Goal: Task Accomplishment & Management: Manage account settings

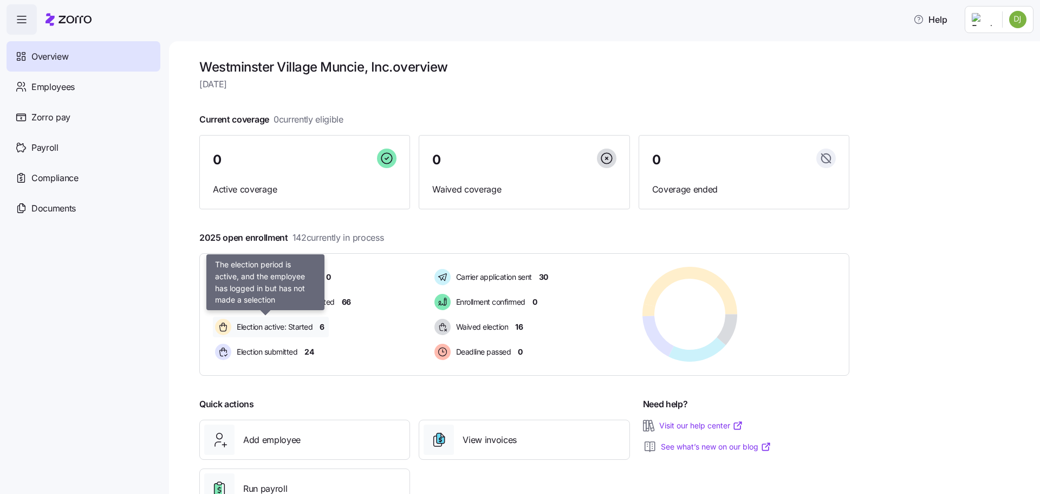
click at [269, 331] on span "Election active: Started" at bounding box center [273, 326] width 79 height 11
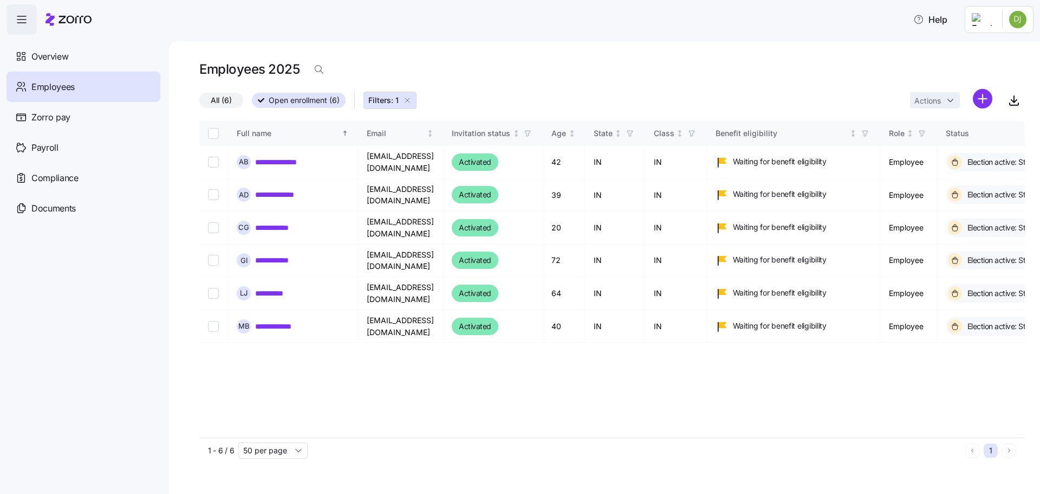
click at [411, 101] on icon "button" at bounding box center [407, 100] width 9 height 9
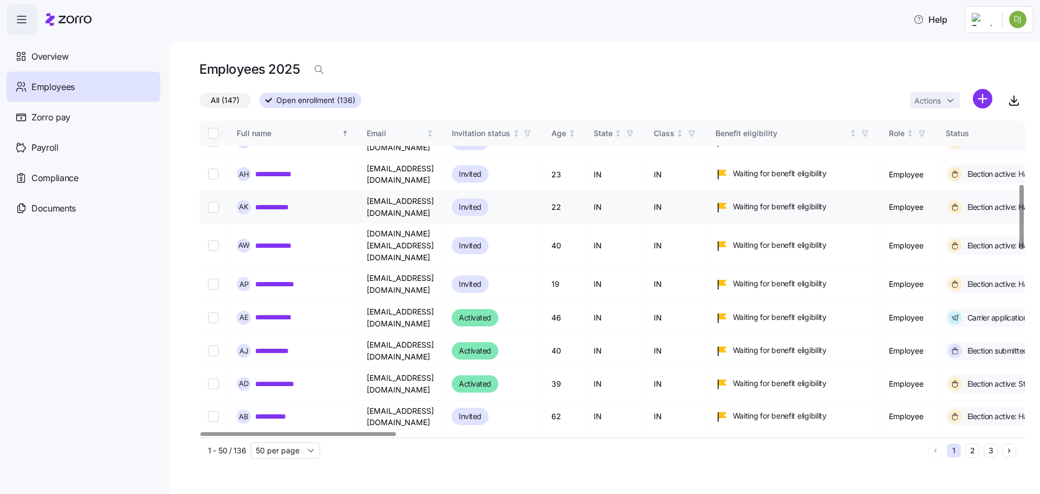
scroll to position [325, 0]
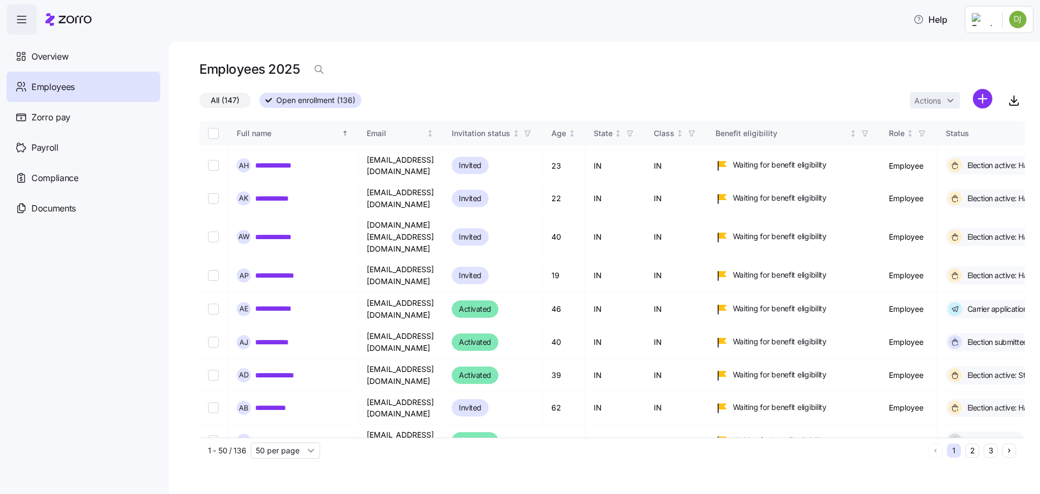
click at [54, 86] on span "Employees" at bounding box center [52, 87] width 43 height 14
drag, startPoint x: 55, startPoint y: 57, endPoint x: 92, endPoint y: 85, distance: 45.6
click at [55, 57] on span "Overview" at bounding box center [49, 57] width 37 height 14
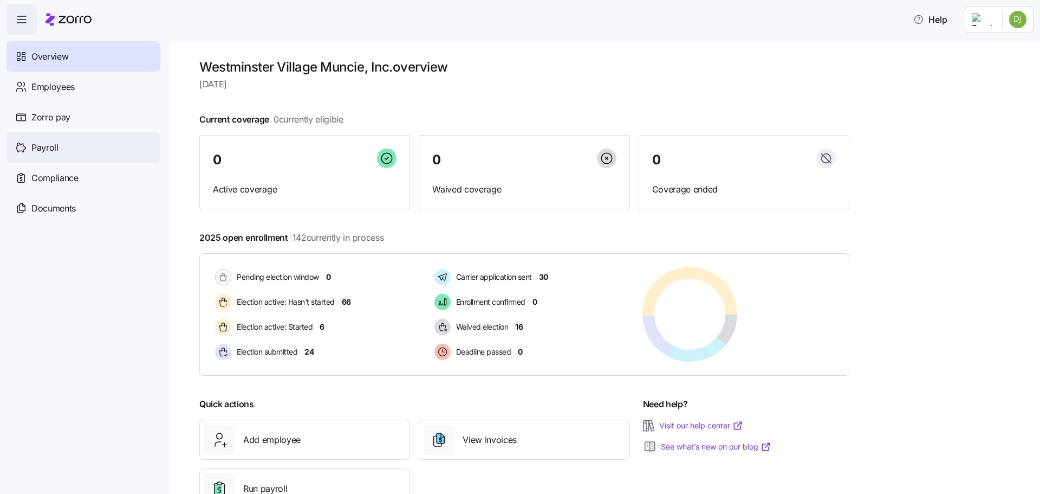
click at [80, 152] on div "Payroll" at bounding box center [84, 147] width 154 height 30
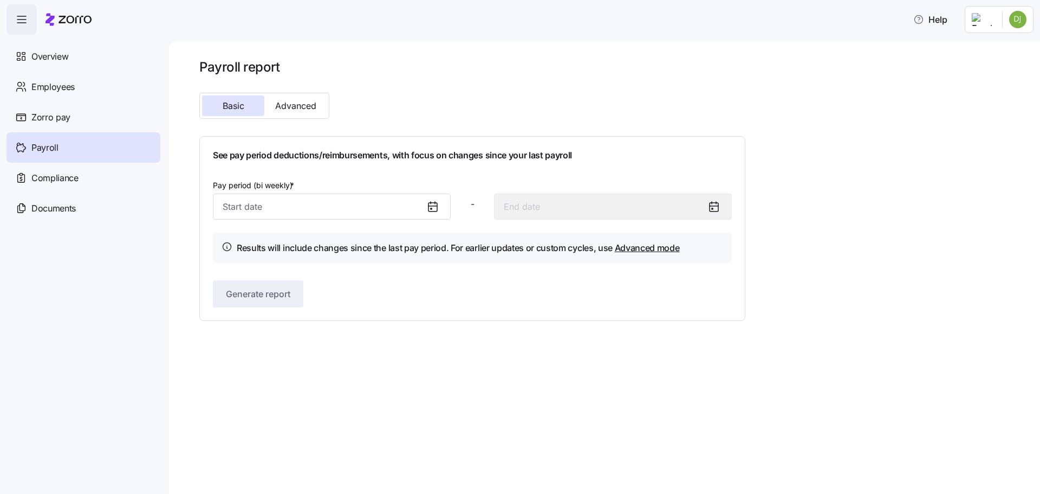
click at [429, 211] on icon at bounding box center [433, 207] width 9 height 9
click at [436, 209] on icon at bounding box center [432, 206] width 13 height 13
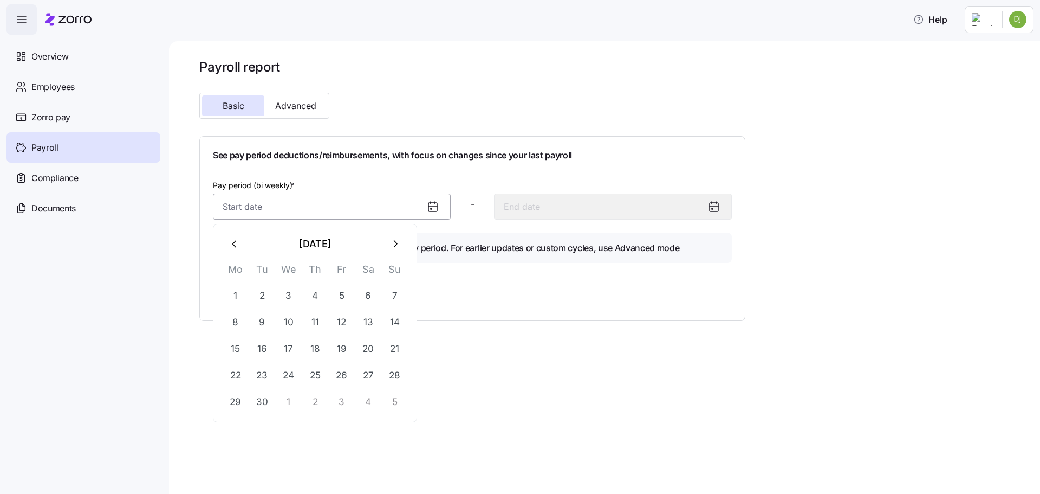
click at [374, 204] on input "Pay period (bi weekly) *" at bounding box center [332, 206] width 238 height 26
click at [287, 399] on button "1" at bounding box center [289, 402] width 26 height 26
type input "[DATE]"
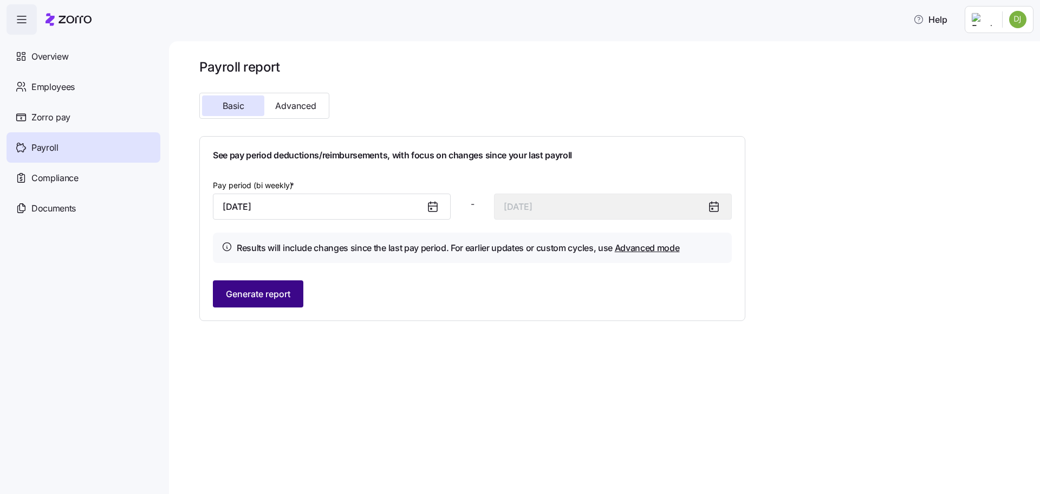
click at [295, 299] on button "Generate report" at bounding box center [258, 293] width 90 height 27
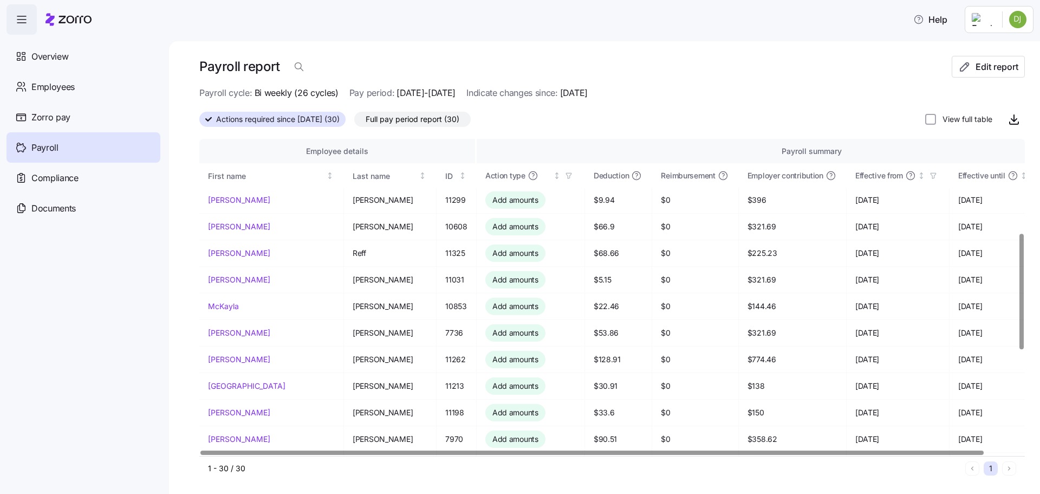
scroll to position [257, 0]
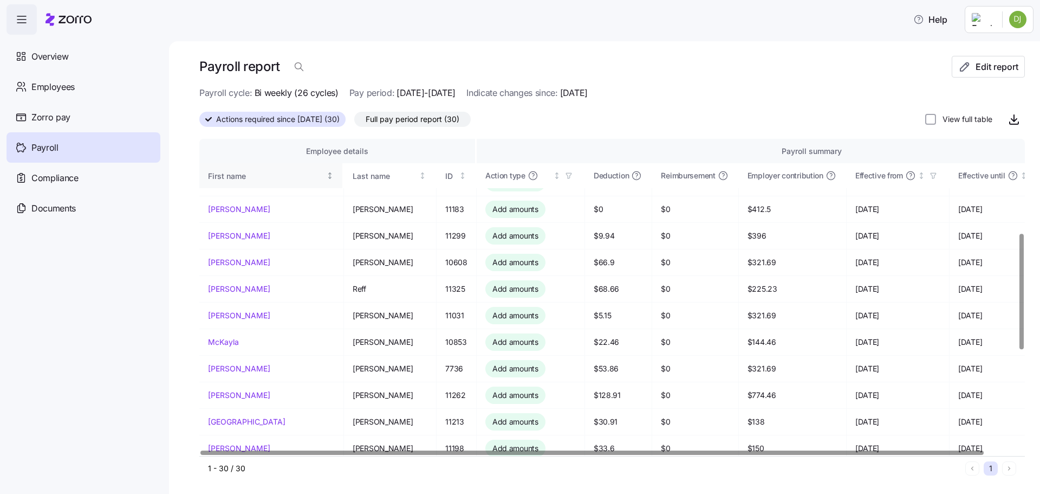
click at [229, 176] on div "First name" at bounding box center [266, 176] width 116 height 12
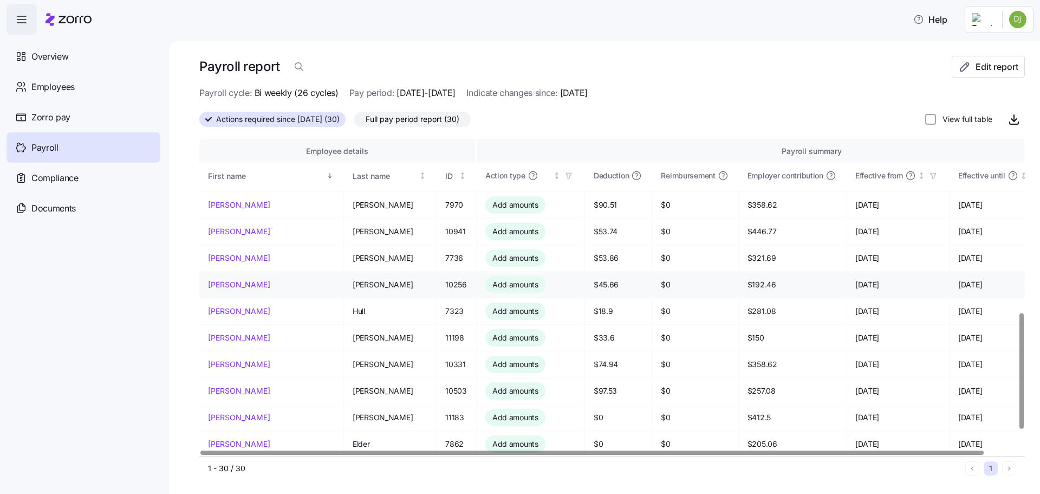
scroll to position [528, 0]
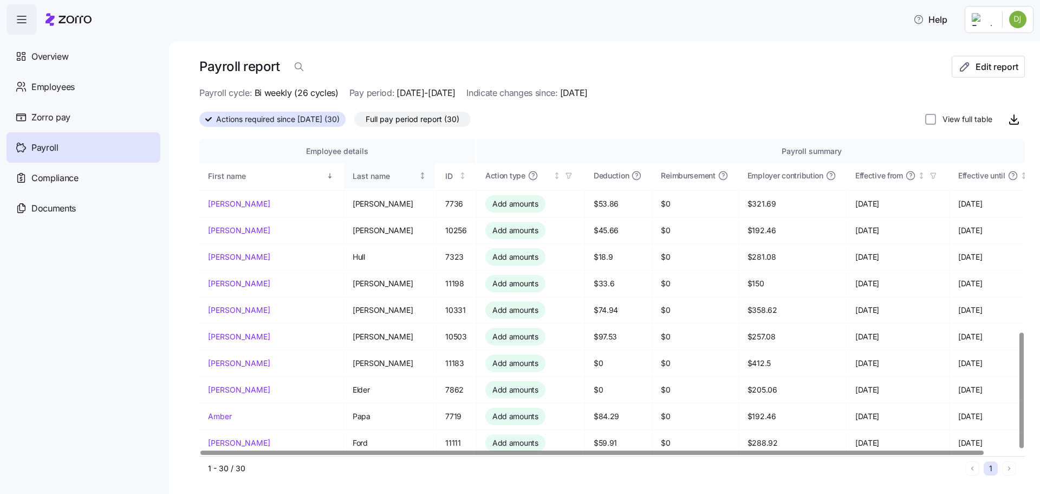
click at [353, 176] on div "Last name" at bounding box center [385, 176] width 64 height 12
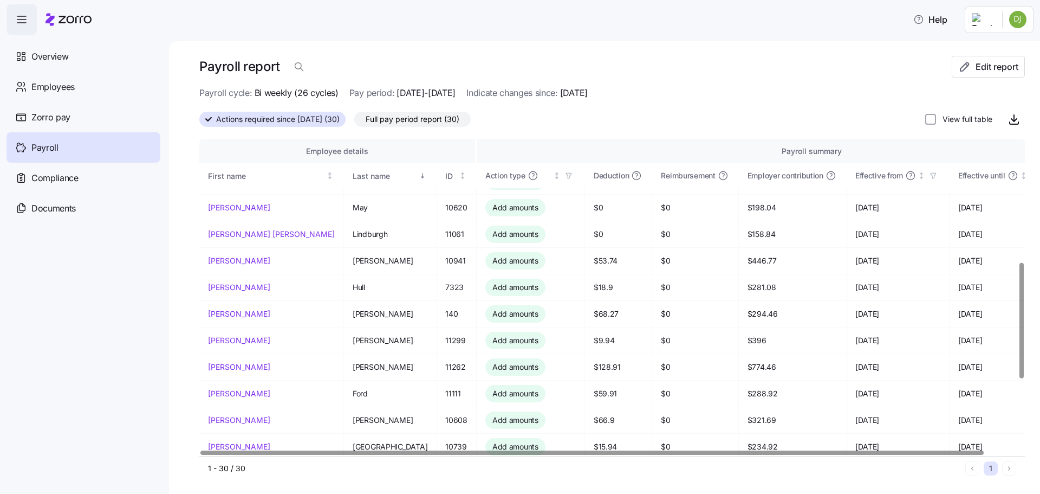
scroll to position [203, 0]
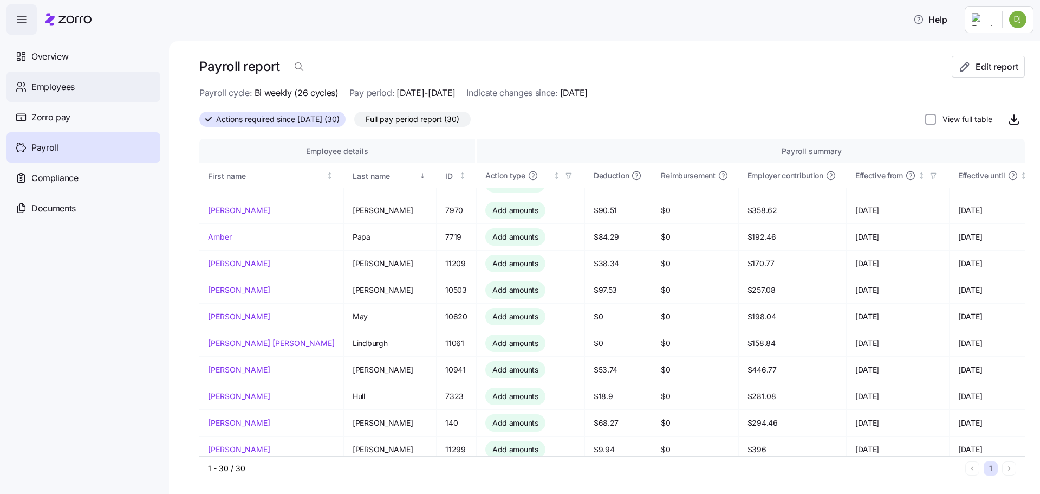
click at [69, 86] on span "Employees" at bounding box center [52, 87] width 43 height 14
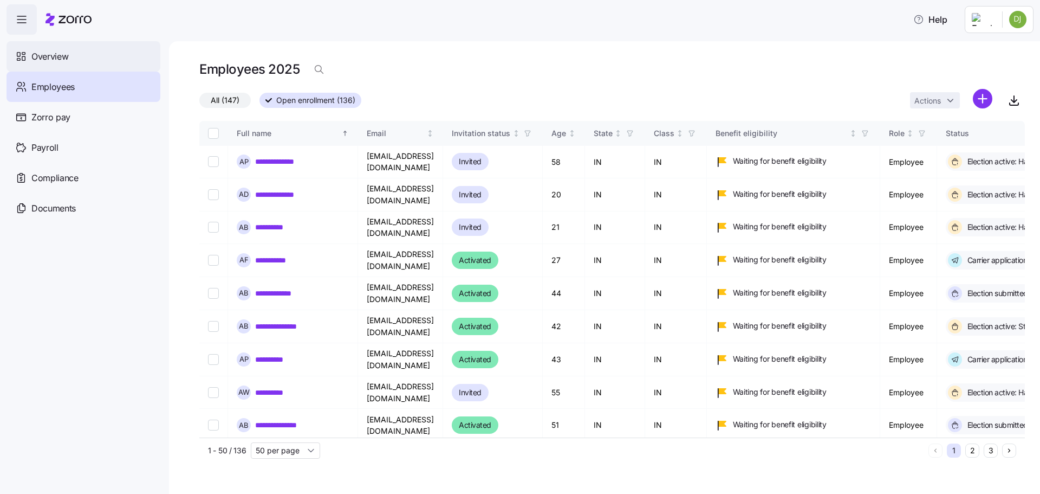
click at [100, 63] on div "Overview" at bounding box center [84, 56] width 154 height 30
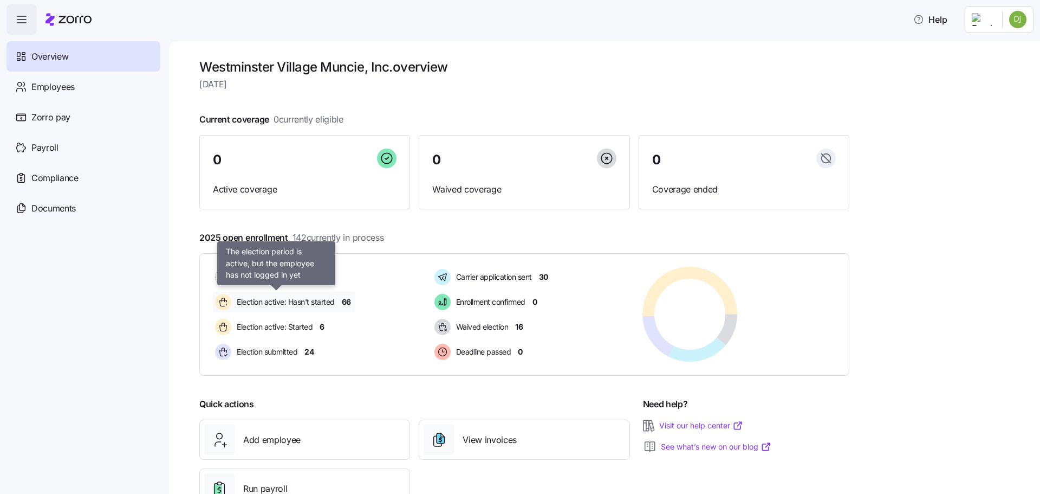
click at [318, 302] on span "Election active: Hasn't started" at bounding box center [284, 301] width 101 height 11
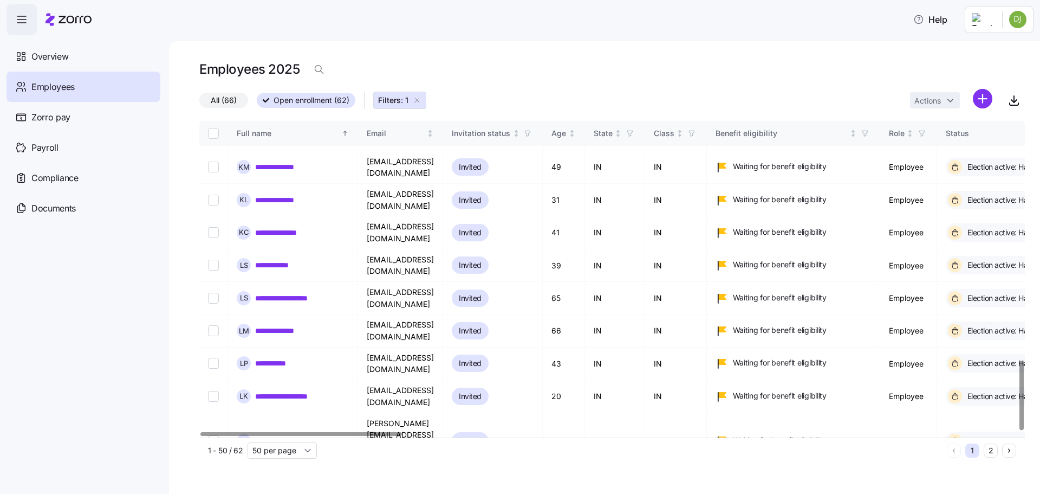
scroll to position [1090, 0]
click at [315, 451] on input "50 per page" at bounding box center [282, 450] width 69 height 16
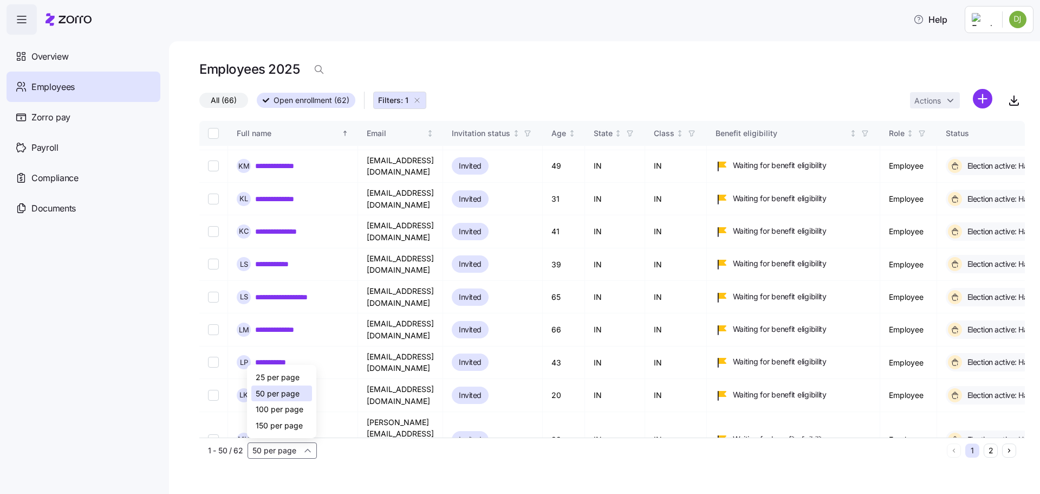
click at [299, 415] on span "100 per page" at bounding box center [280, 409] width 48 height 12
type input "100 per page"
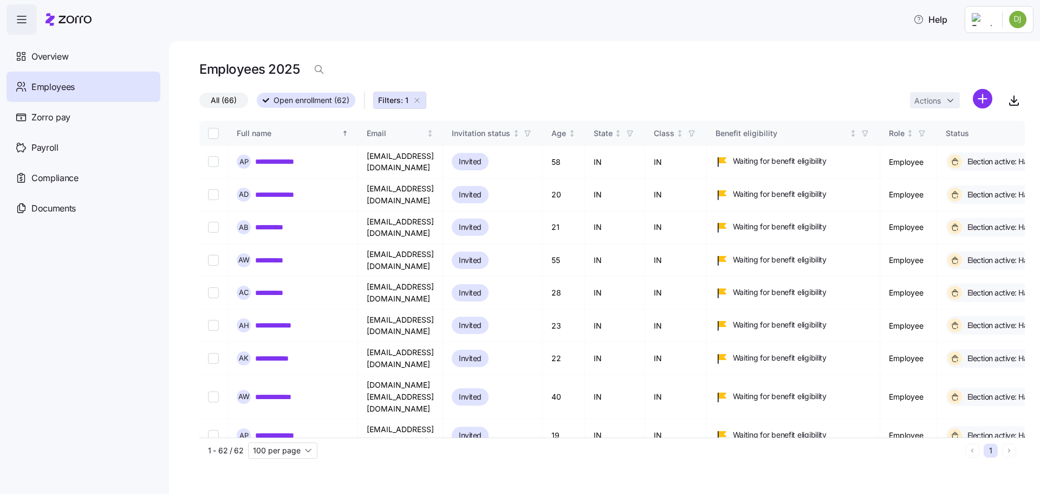
click at [417, 100] on icon "button" at bounding box center [417, 100] width 9 height 9
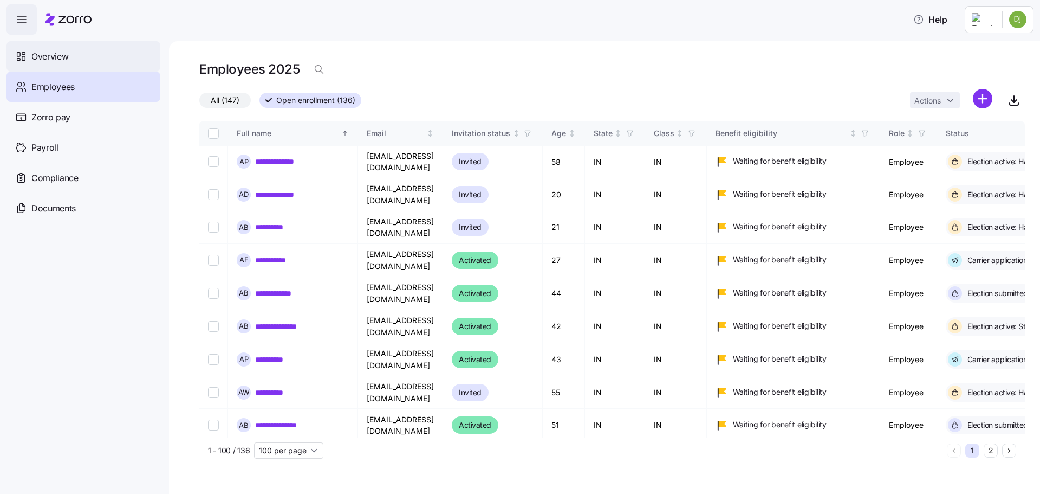
click at [77, 55] on div "Overview" at bounding box center [84, 56] width 154 height 30
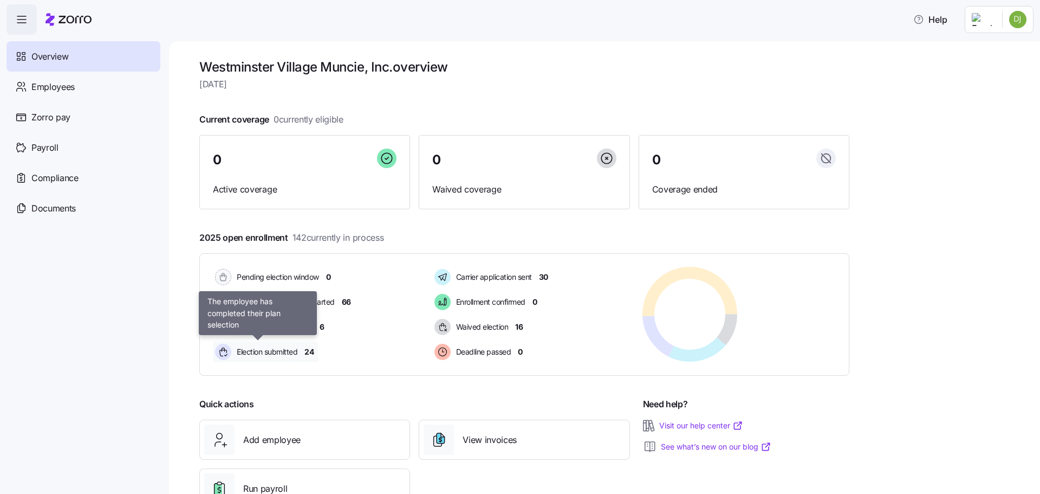
click at [292, 356] on span "Election submitted" at bounding box center [266, 351] width 64 height 11
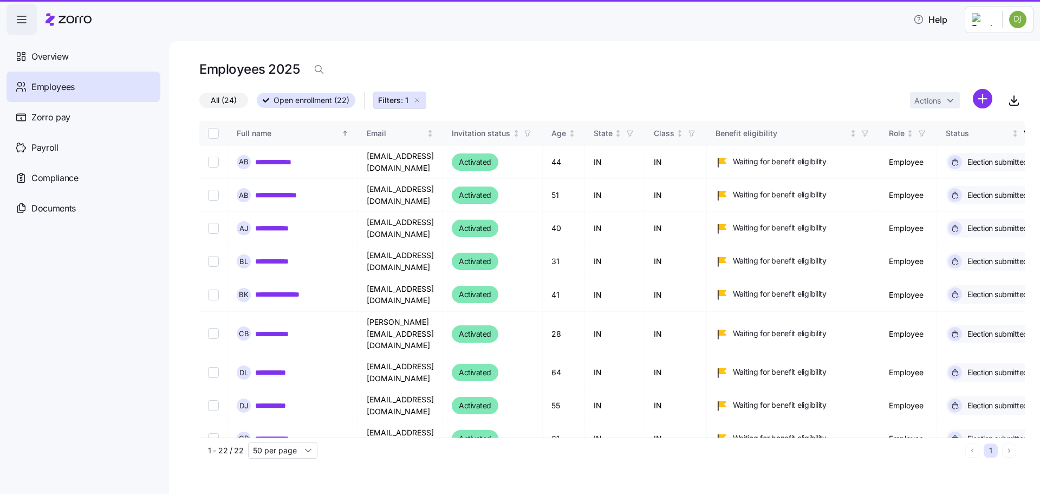
type input "50 per page"
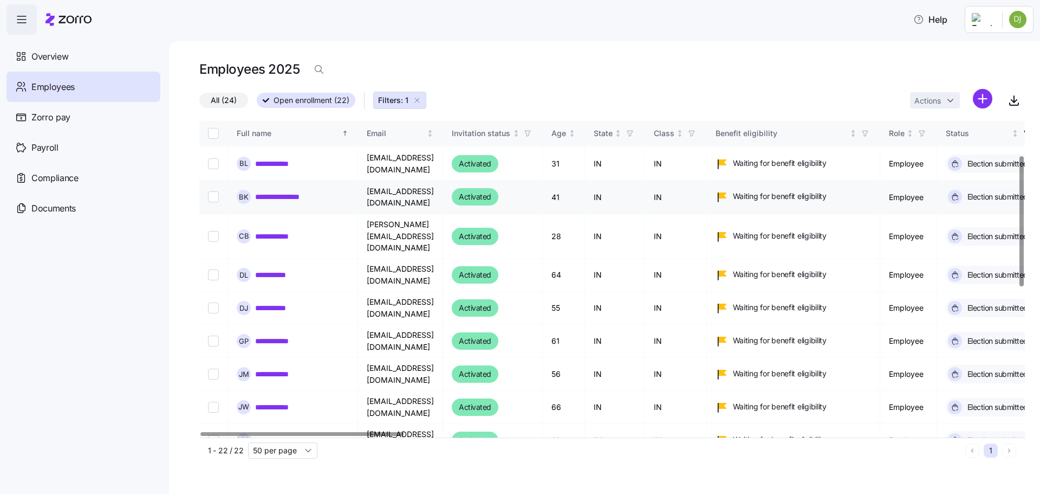
scroll to position [108, 0]
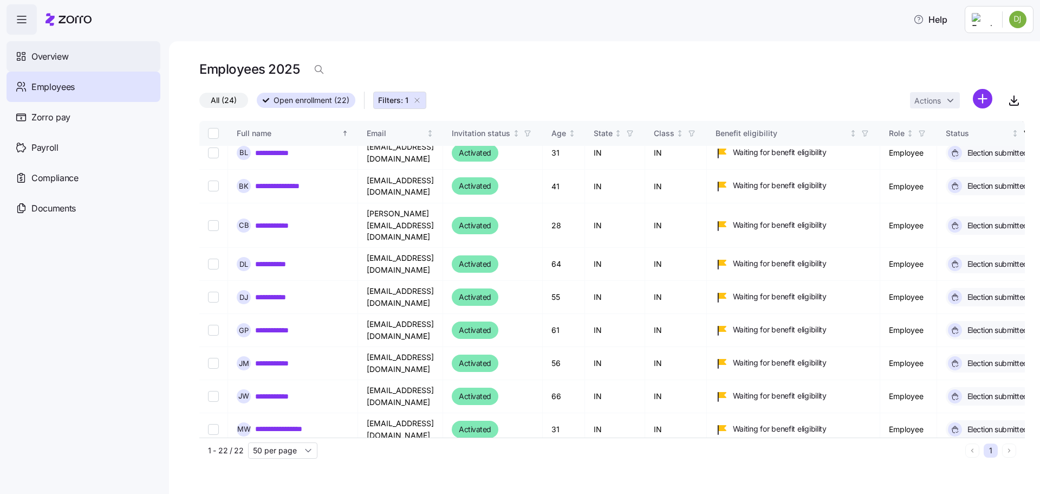
click at [67, 63] on span "Overview" at bounding box center [49, 57] width 37 height 14
